Goal: Task Accomplishment & Management: Manage account settings

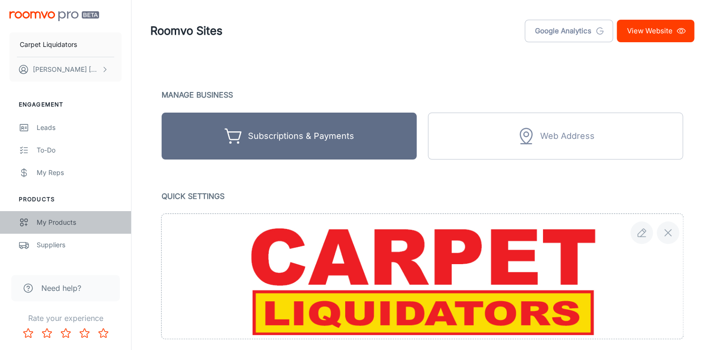
click at [49, 216] on link "My Products" at bounding box center [65, 222] width 131 height 23
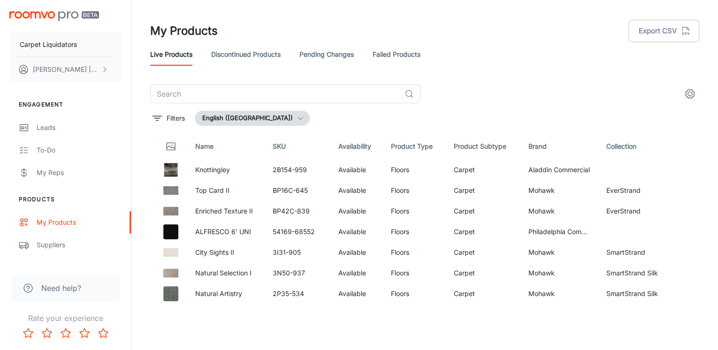
click at [329, 50] on link "Pending Changes" at bounding box center [327, 54] width 54 height 23
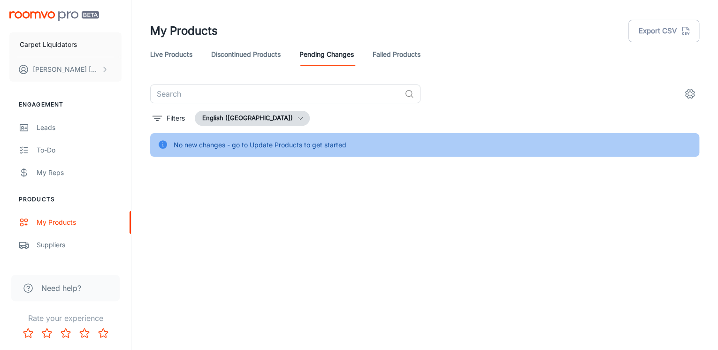
click at [363, 54] on div "Live Products Discontinued Products Pending Changes Failed Products" at bounding box center [424, 54] width 549 height 23
click at [221, 58] on link "Discontinued Products" at bounding box center [245, 54] width 69 height 23
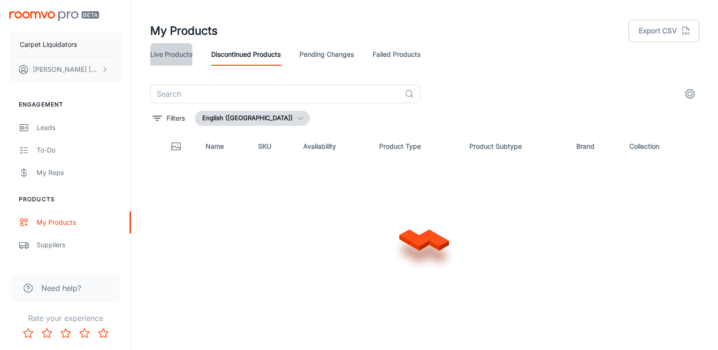
click at [187, 56] on link "Live Products" at bounding box center [171, 54] width 42 height 23
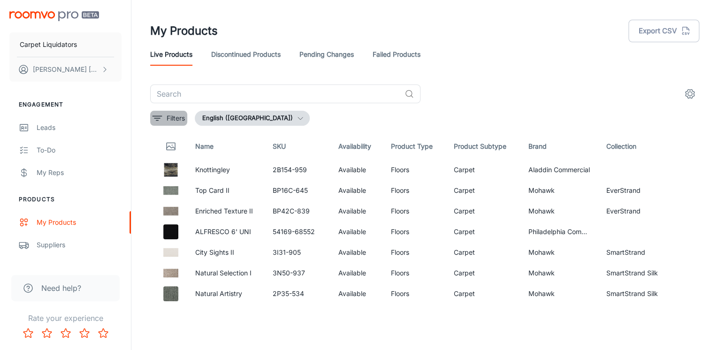
click at [158, 121] on icon "filter" at bounding box center [157, 118] width 11 height 11
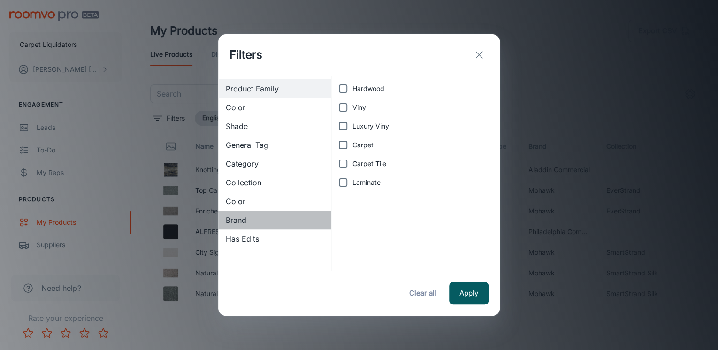
click at [250, 213] on div "Brand" at bounding box center [274, 220] width 113 height 19
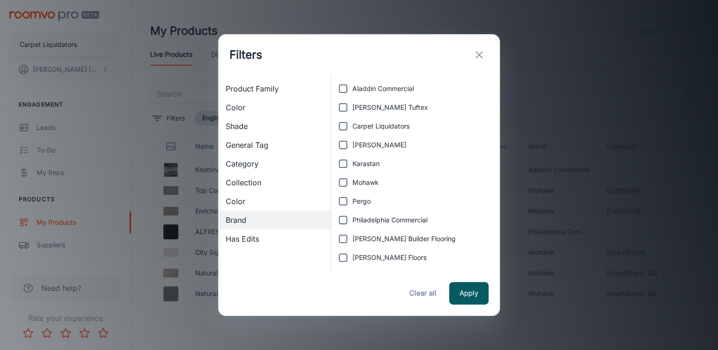
click at [356, 124] on span "Carpet Liquidators" at bounding box center [381, 126] width 57 height 10
click at [353, 124] on input "Carpet Liquidators" at bounding box center [343, 126] width 19 height 19
checkbox input "true"
click at [458, 287] on button "Apply" at bounding box center [468, 293] width 39 height 23
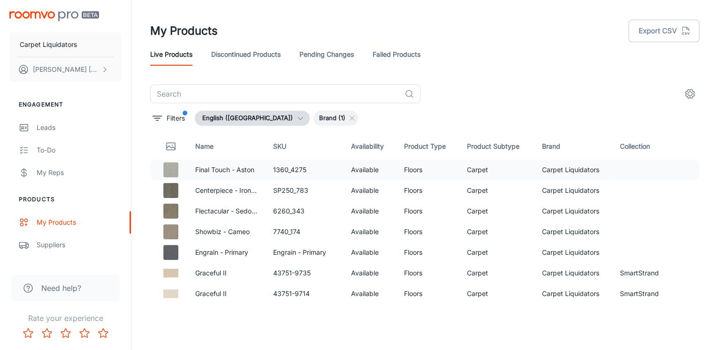
click at [237, 167] on p "Final Touch - Aston" at bounding box center [226, 170] width 63 height 10
click at [601, 185] on td "Carpet Liquidators" at bounding box center [574, 190] width 78 height 21
click at [588, 212] on td "Carpet Liquidators" at bounding box center [574, 211] width 78 height 21
click at [563, 242] on td "Carpet Liquidators" at bounding box center [574, 252] width 78 height 21
click at [230, 260] on td "Engrain - Primary" at bounding box center [227, 252] width 78 height 21
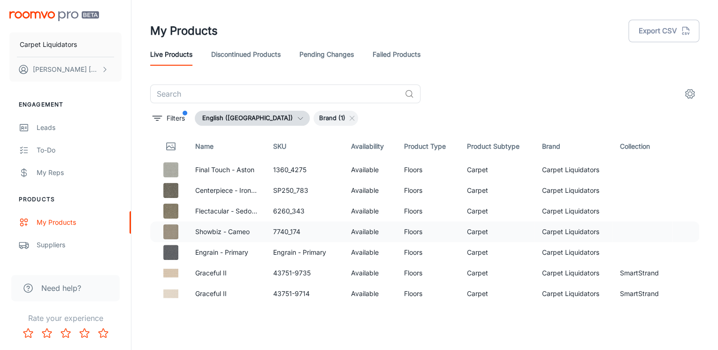
click at [212, 223] on td "Showbiz - Cameo" at bounding box center [227, 232] width 78 height 21
click at [214, 177] on td "Final Touch - Aston" at bounding box center [227, 170] width 78 height 21
drag, startPoint x: 214, startPoint y: 177, endPoint x: 215, endPoint y: 246, distance: 69.0
drag, startPoint x: 215, startPoint y: 246, endPoint x: 383, endPoint y: 203, distance: 173.4
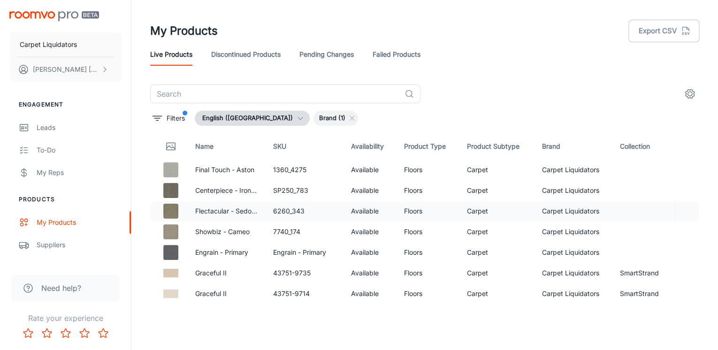
click at [383, 203] on td "Available" at bounding box center [370, 211] width 53 height 21
click at [365, 221] on td "Available" at bounding box center [370, 211] width 53 height 21
click at [374, 207] on td "Available" at bounding box center [370, 211] width 53 height 21
click at [411, 185] on td "Floors" at bounding box center [428, 190] width 63 height 21
